Goal: Answer question/provide support

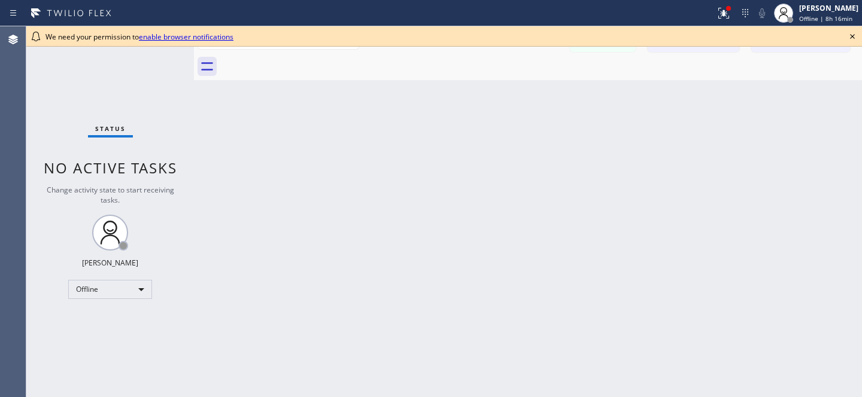
click at [849, 39] on icon at bounding box center [852, 36] width 14 height 14
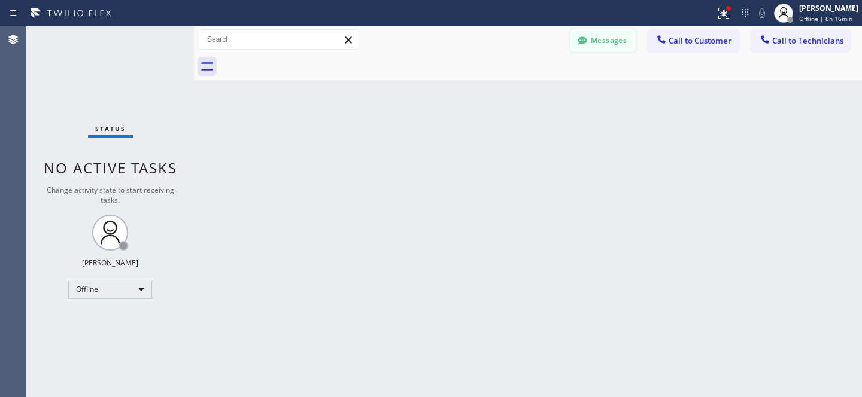
click at [585, 40] on icon at bounding box center [582, 41] width 12 height 12
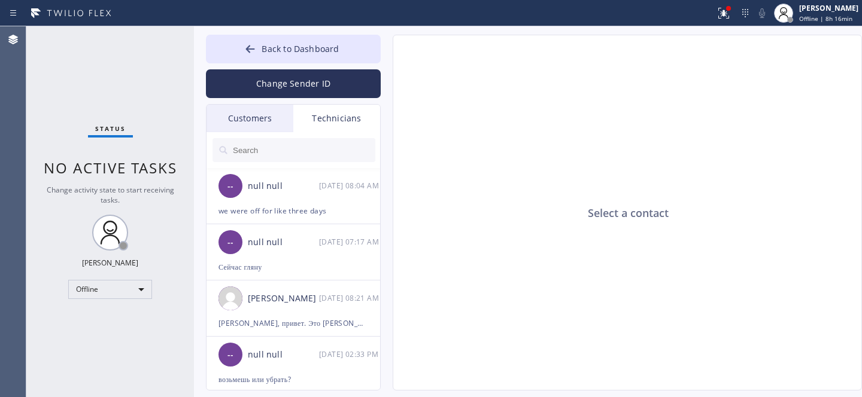
click at [261, 118] on div "Customers" at bounding box center [250, 119] width 87 height 28
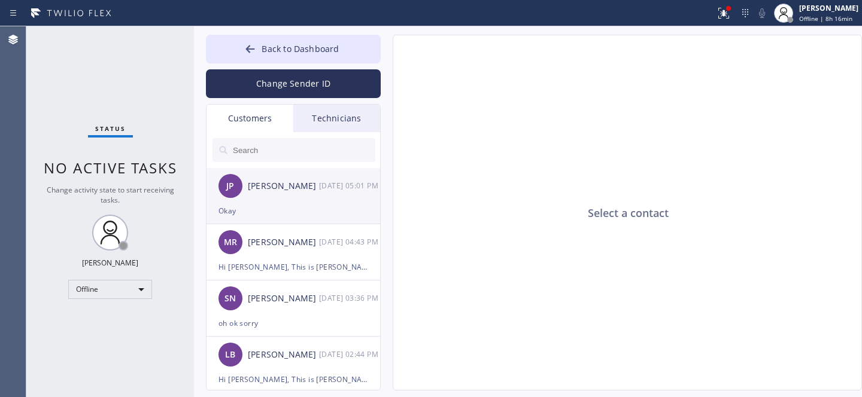
drag, startPoint x: 278, startPoint y: 201, endPoint x: 345, endPoint y: 207, distance: 66.8
click at [279, 201] on div "JP [PERSON_NAME] PropertyManager [DATE] 05:01 PM" at bounding box center [294, 186] width 175 height 36
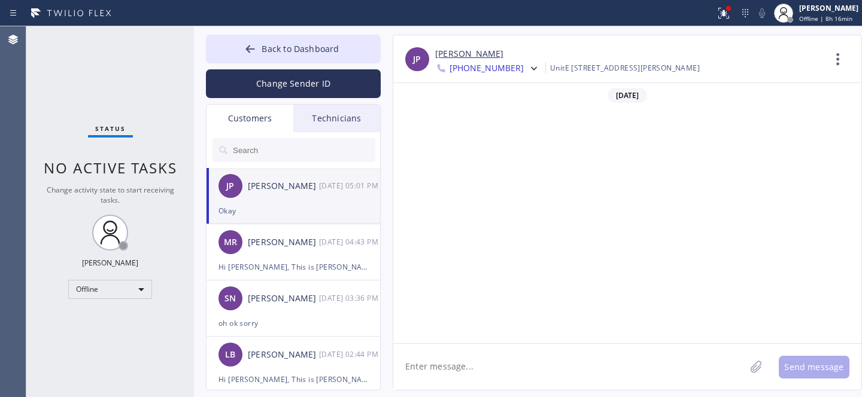
scroll to position [361, 0]
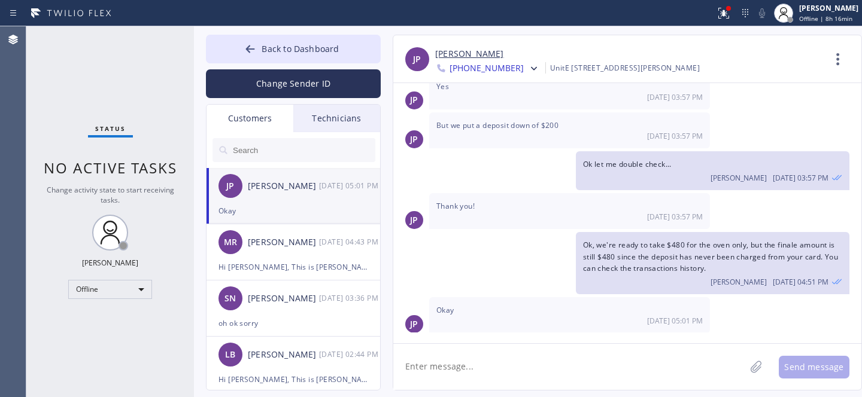
click at [475, 373] on textarea at bounding box center [569, 367] width 352 height 46
click at [242, 52] on button "Back to Dashboard" at bounding box center [293, 49] width 175 height 29
